Goal: Use online tool/utility

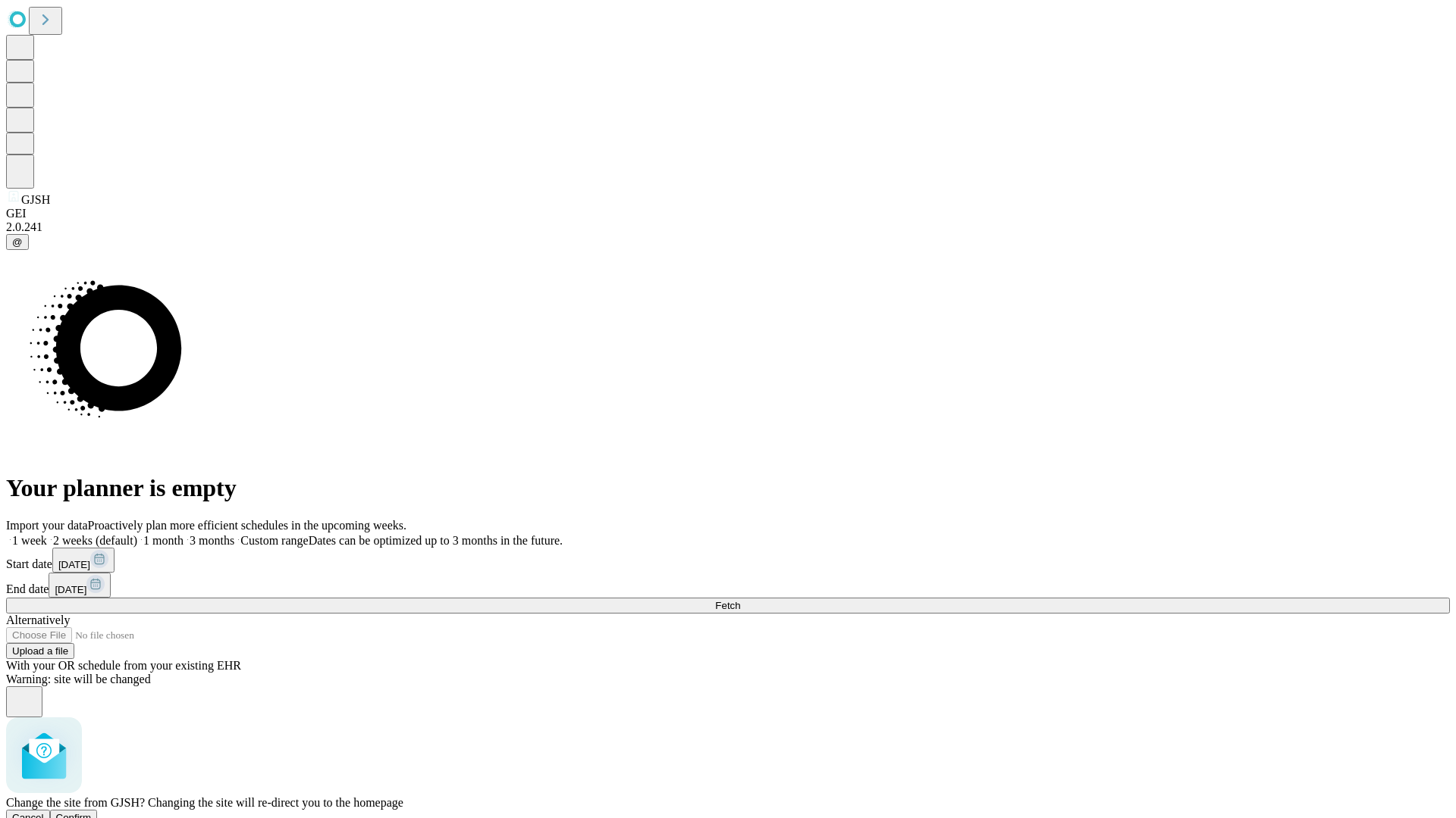
click at [92, 812] on span "Confirm" at bounding box center [73, 818] width 35 height 12
click at [47, 535] on label "1 week" at bounding box center [26, 540] width 41 height 13
click at [740, 600] on span "Fetch" at bounding box center [728, 606] width 25 height 12
